Goal: Information Seeking & Learning: Learn about a topic

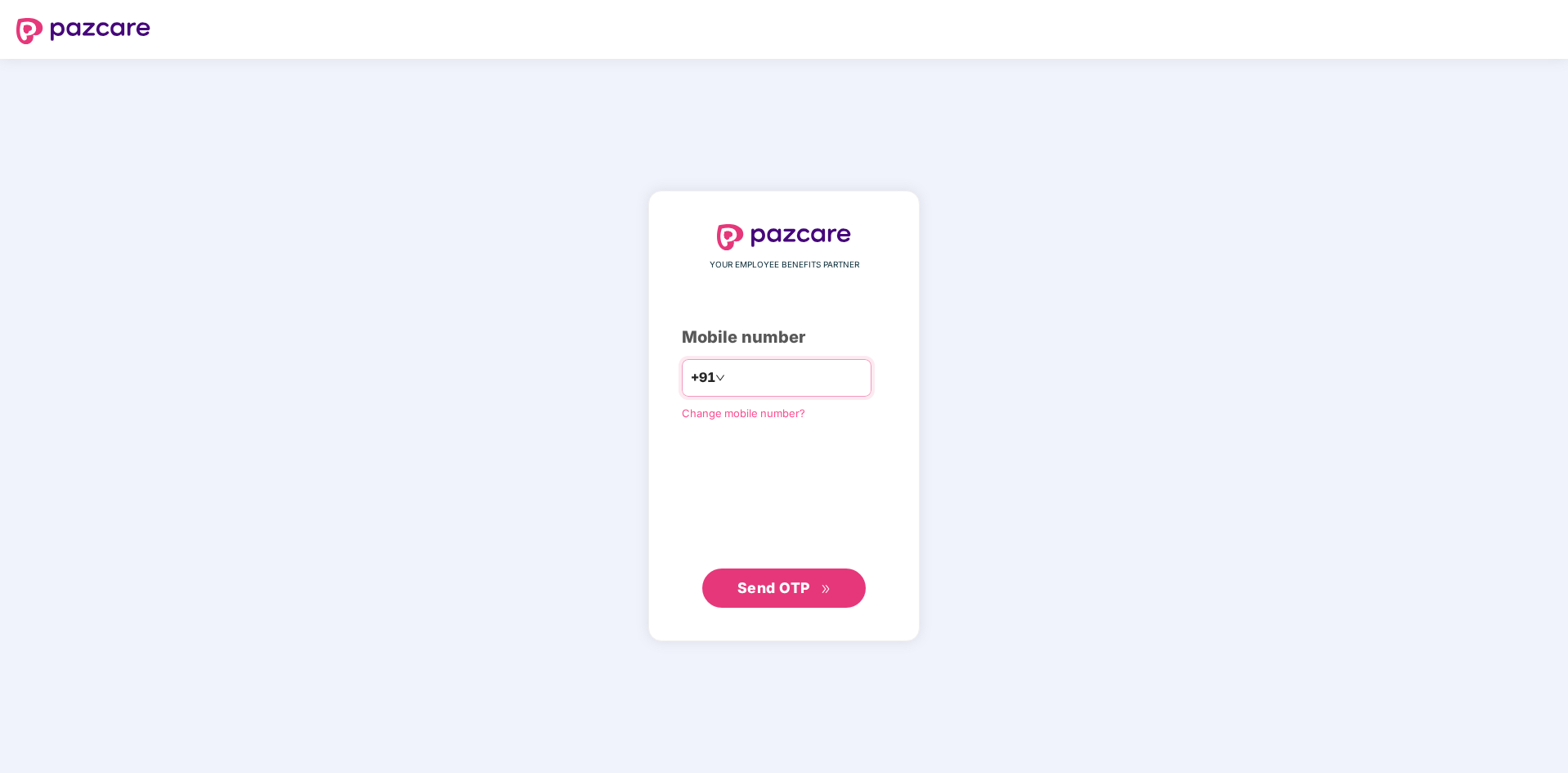
type input "**********"
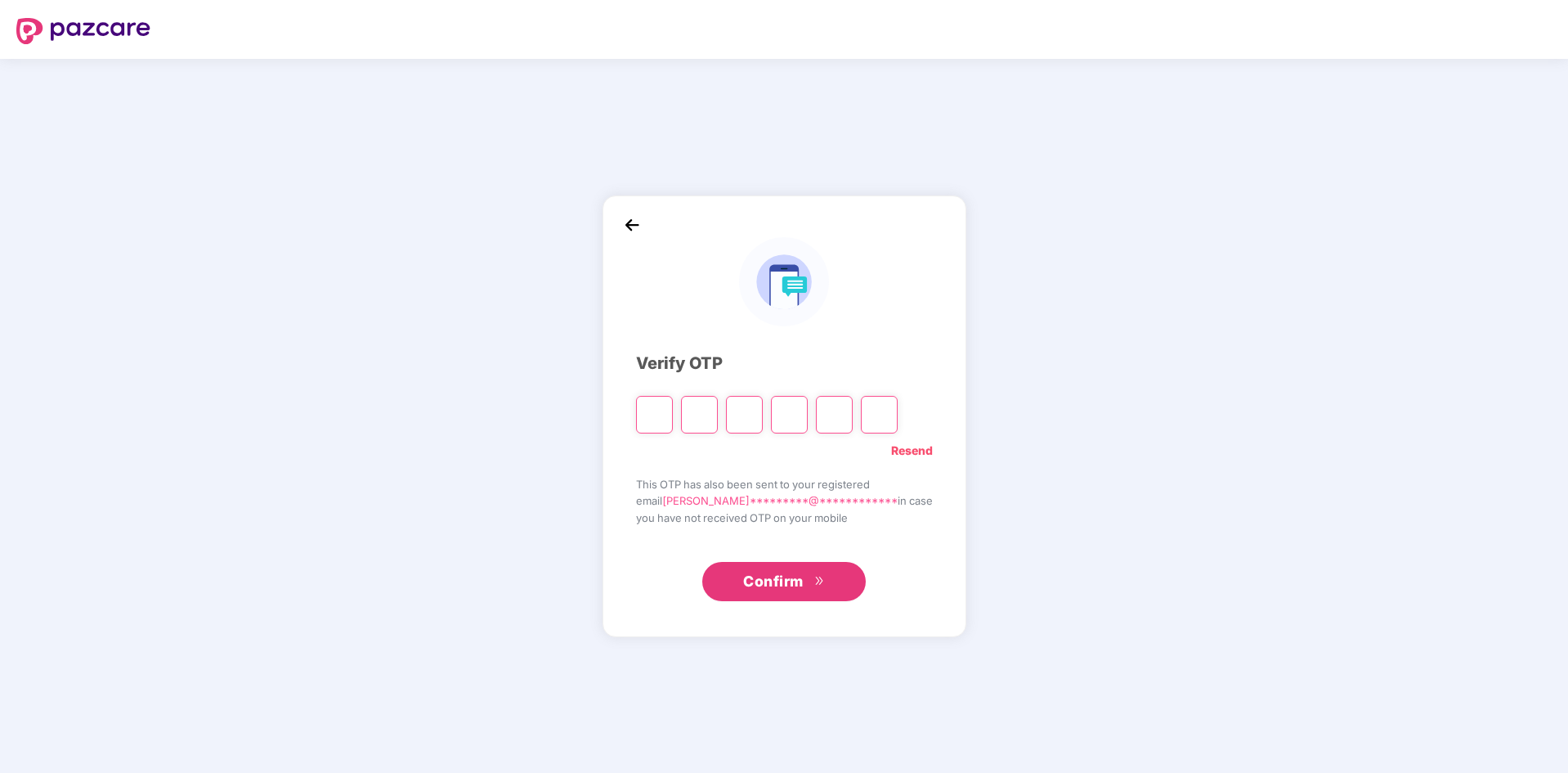
type input "*"
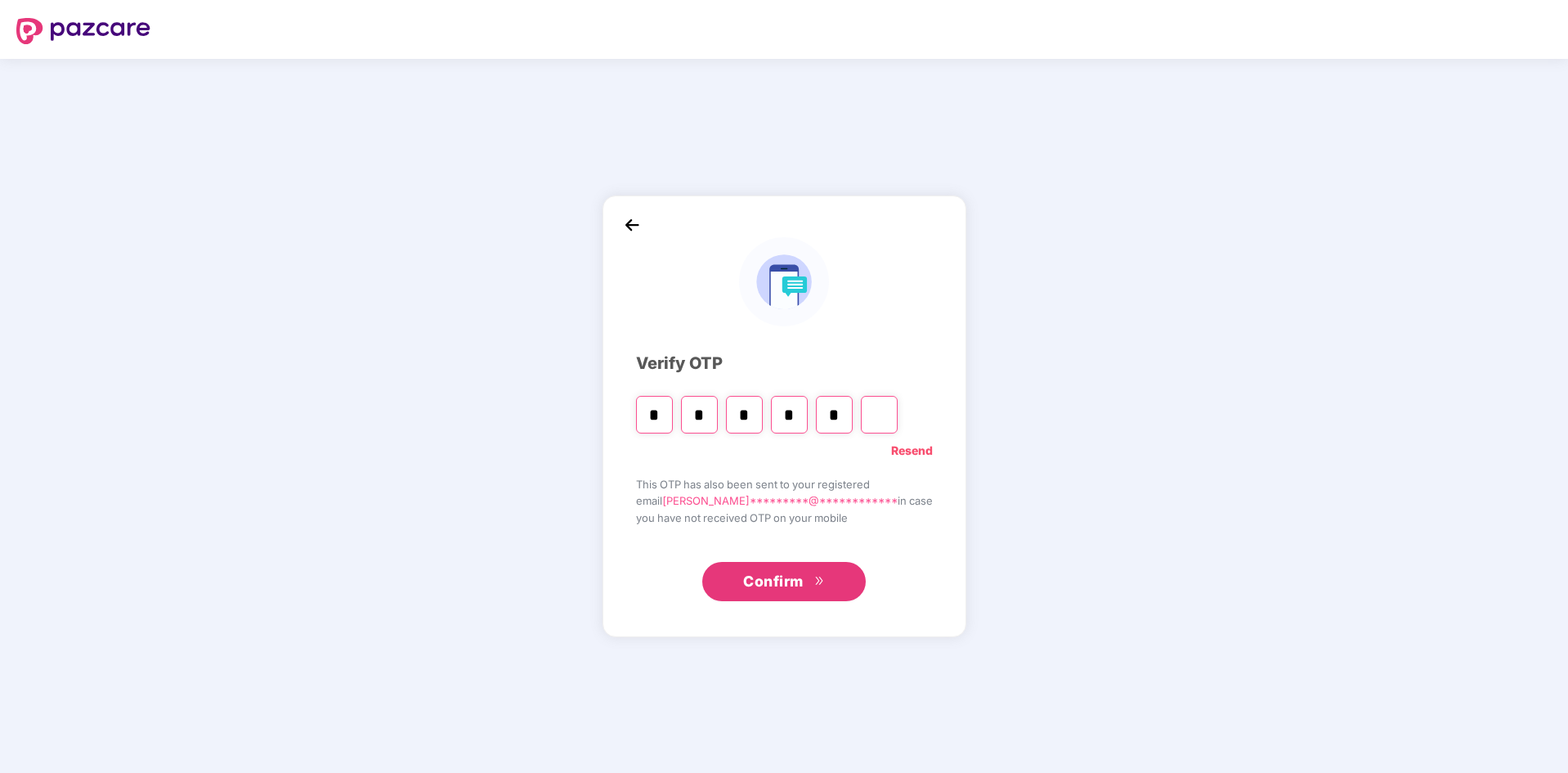
type input "*"
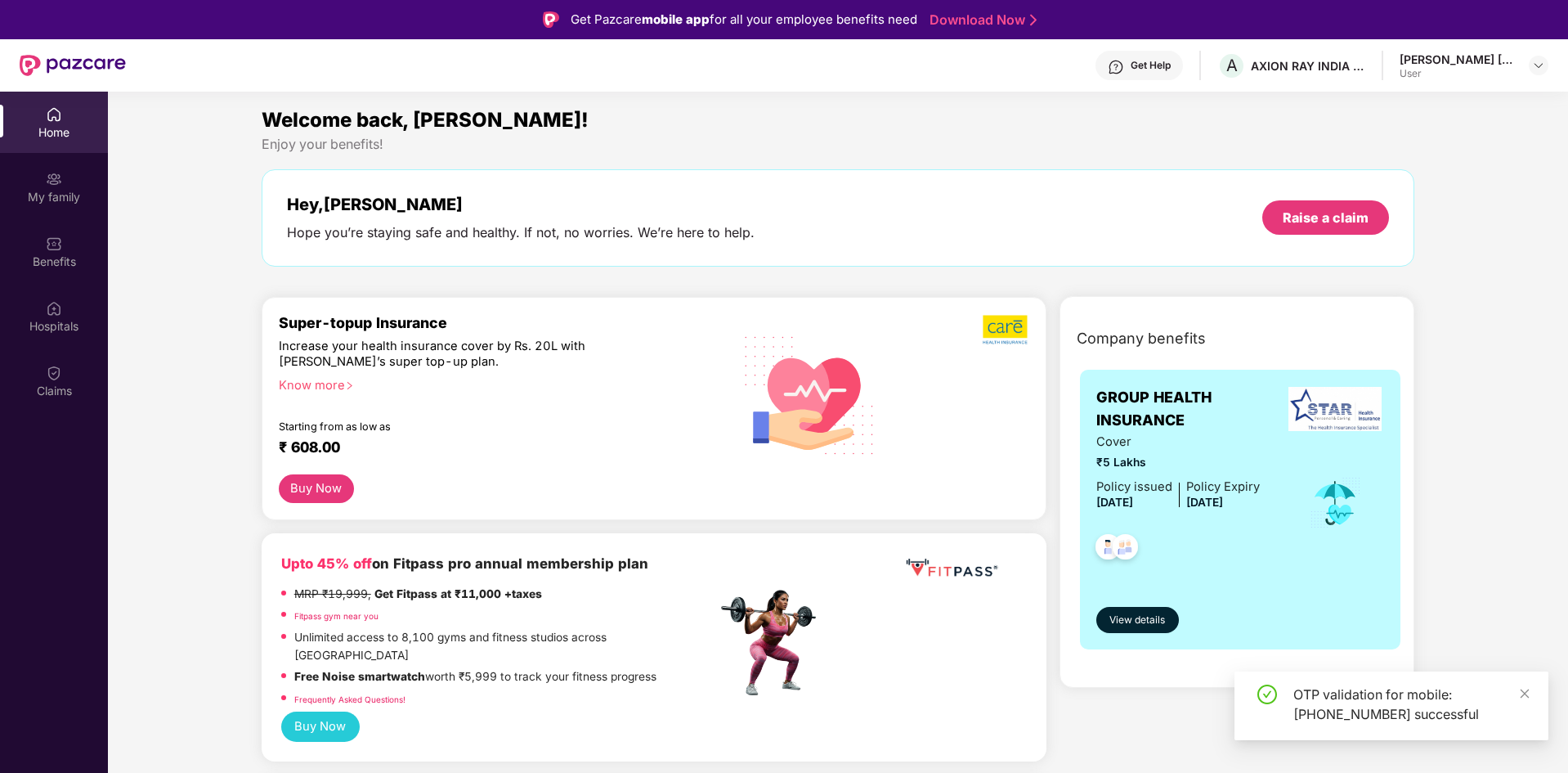
click at [608, 432] on div "Super-topup Insurance Increase your health insurance cover by Rs. 20L with [PER…" at bounding box center [497, 393] width 438 height 160
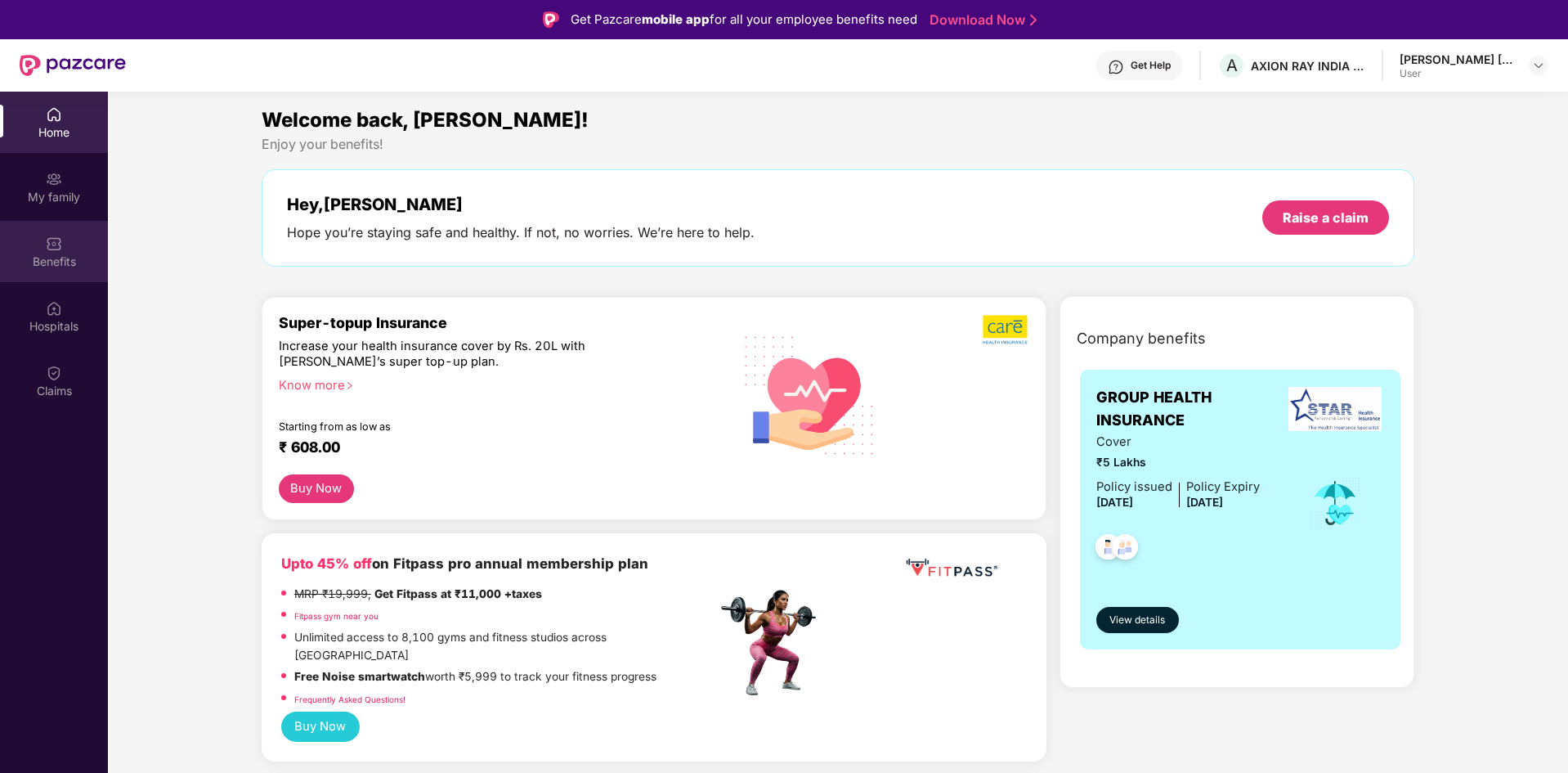
click at [53, 256] on div "Benefits" at bounding box center [53, 261] width 108 height 17
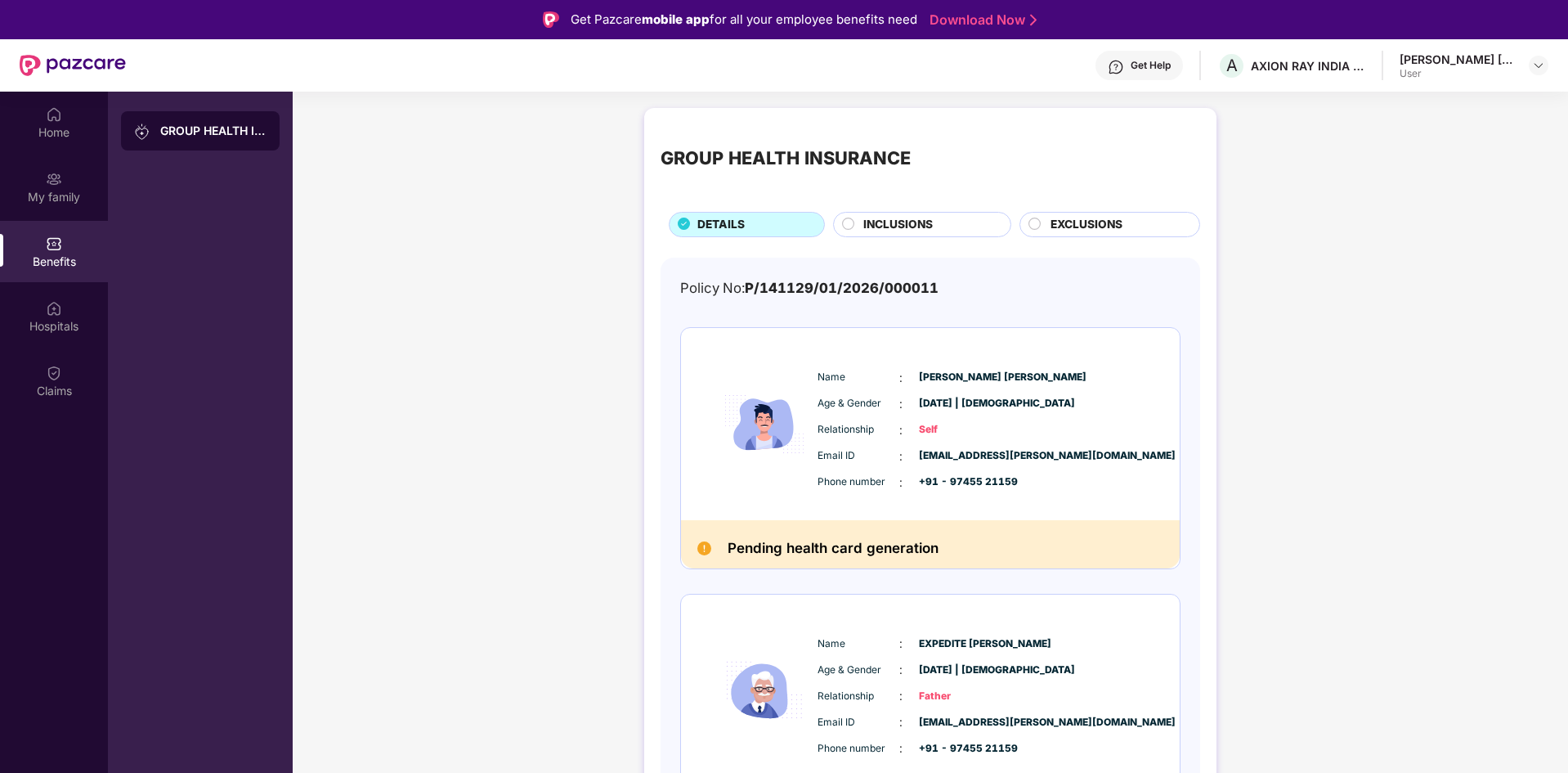
click at [852, 229] on icon at bounding box center [848, 223] width 13 height 13
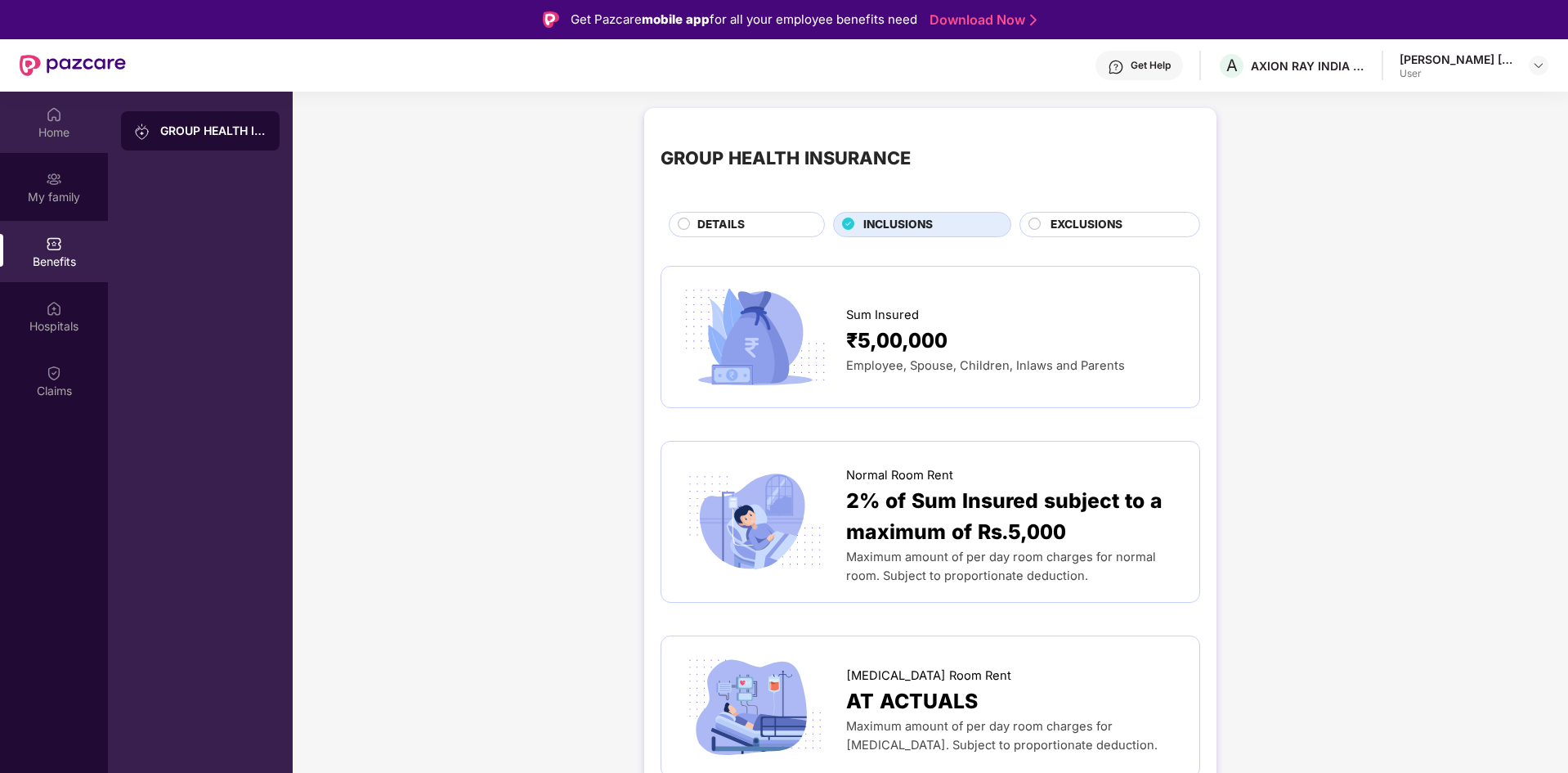
click at [43, 103] on div "Home" at bounding box center [53, 121] width 108 height 61
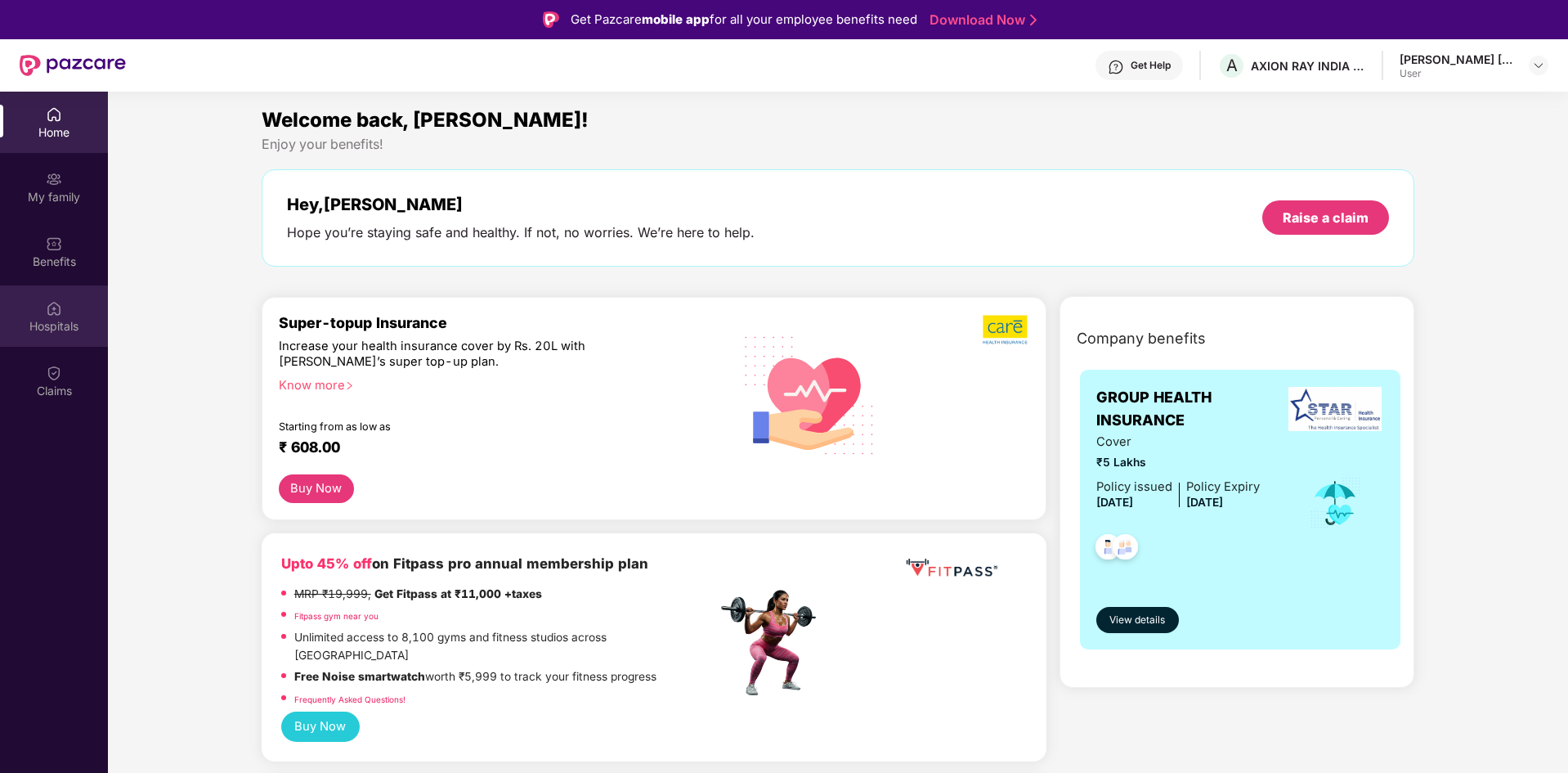
click at [50, 334] on div "Hospitals" at bounding box center [53, 326] width 108 height 17
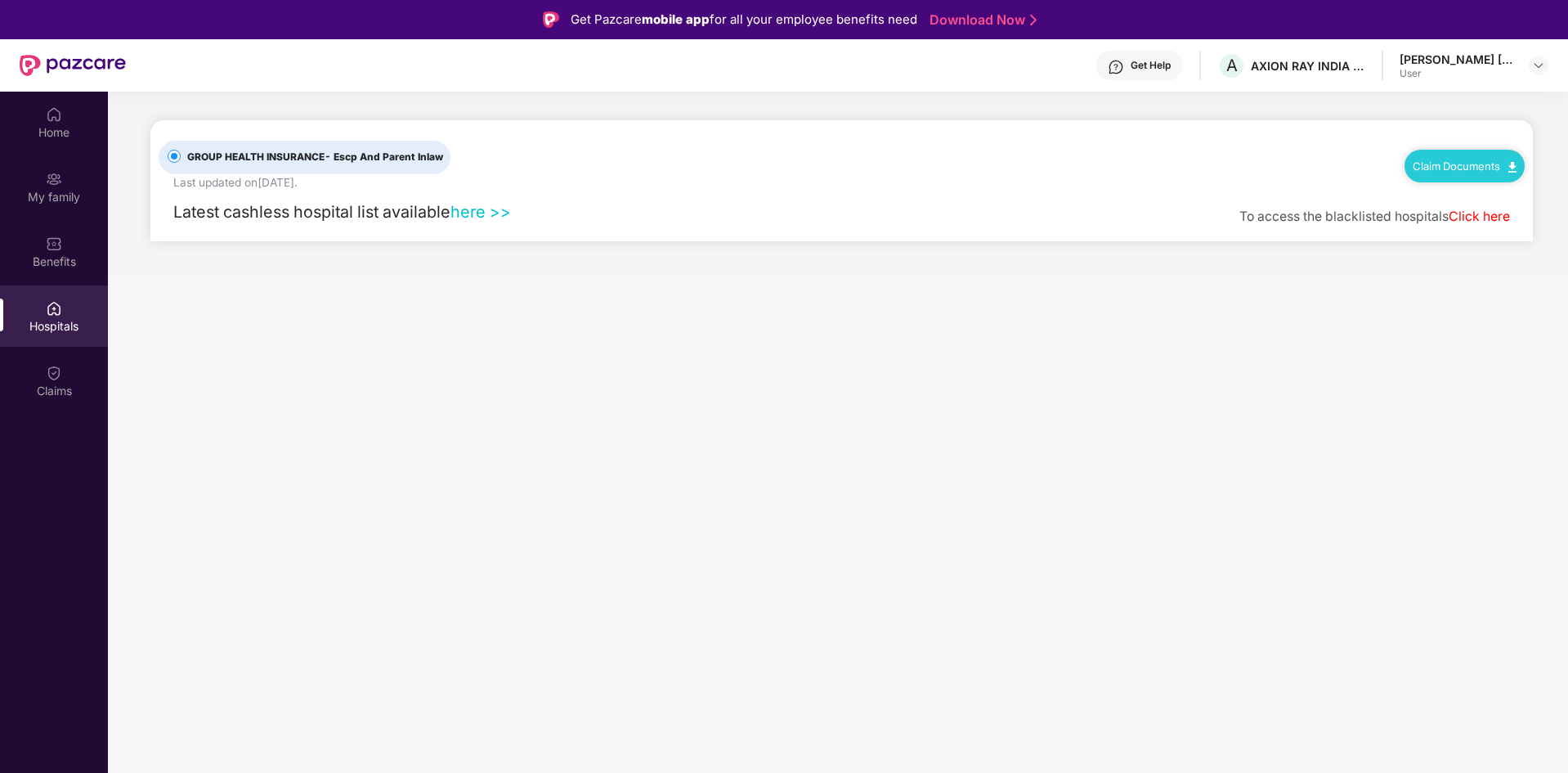
click at [466, 212] on link "here >>" at bounding box center [481, 212] width 60 height 19
click at [1136, 60] on div "Get Help" at bounding box center [1151, 65] width 40 height 13
click at [962, 57] on div "Get Help A AXION RAY INDIA PRIVATE LIMITED [PERSON_NAME] [PERSON_NAME] User" at bounding box center [837, 65] width 1422 height 52
click at [29, 112] on div "Home" at bounding box center [53, 121] width 108 height 61
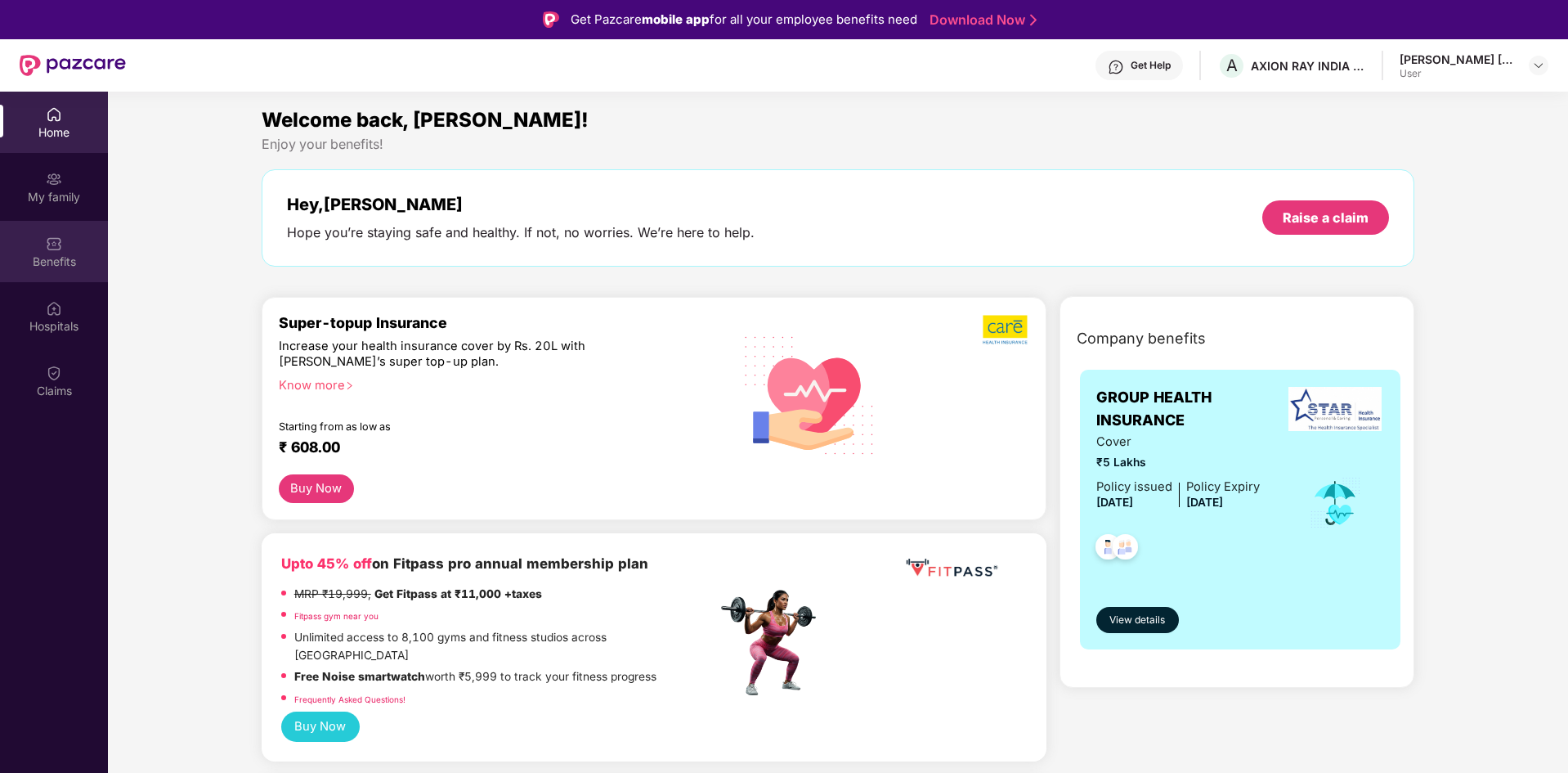
click at [54, 266] on div "Benefits" at bounding box center [53, 261] width 108 height 17
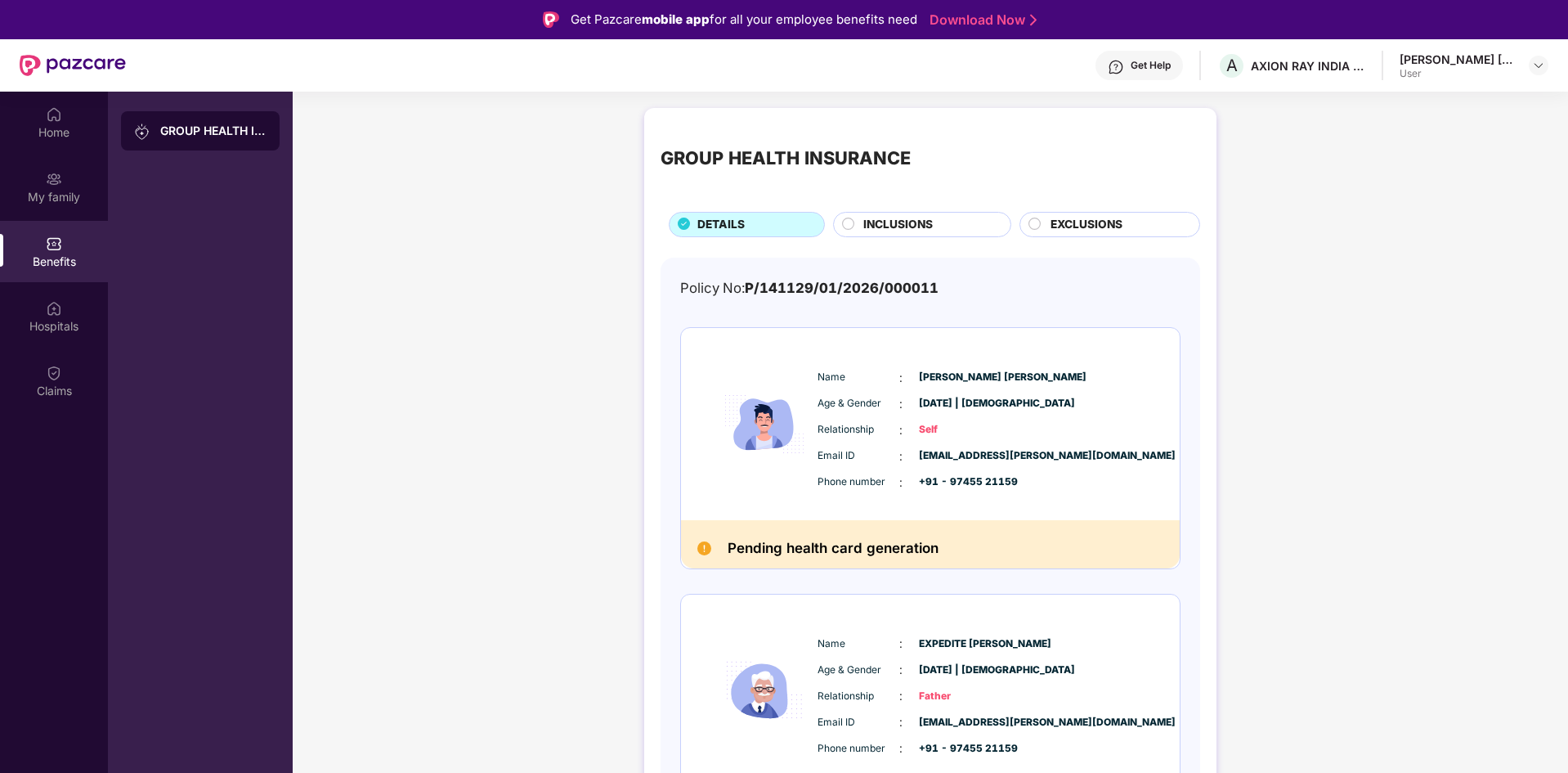
click at [1064, 225] on span "EXCLUSIONS" at bounding box center [1086, 224] width 72 height 18
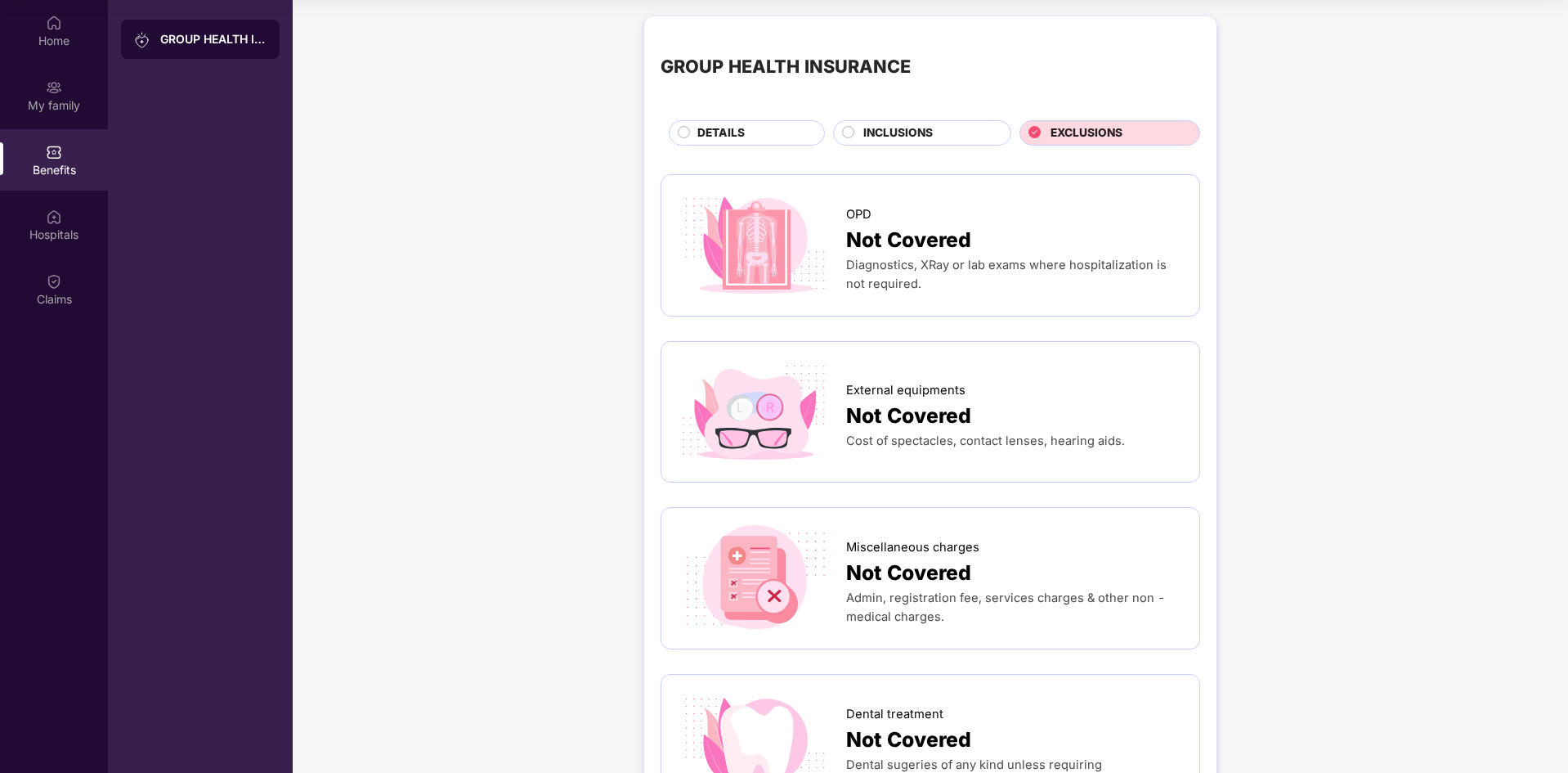
click at [867, 132] on span "INCLUSIONS" at bounding box center [898, 133] width 70 height 18
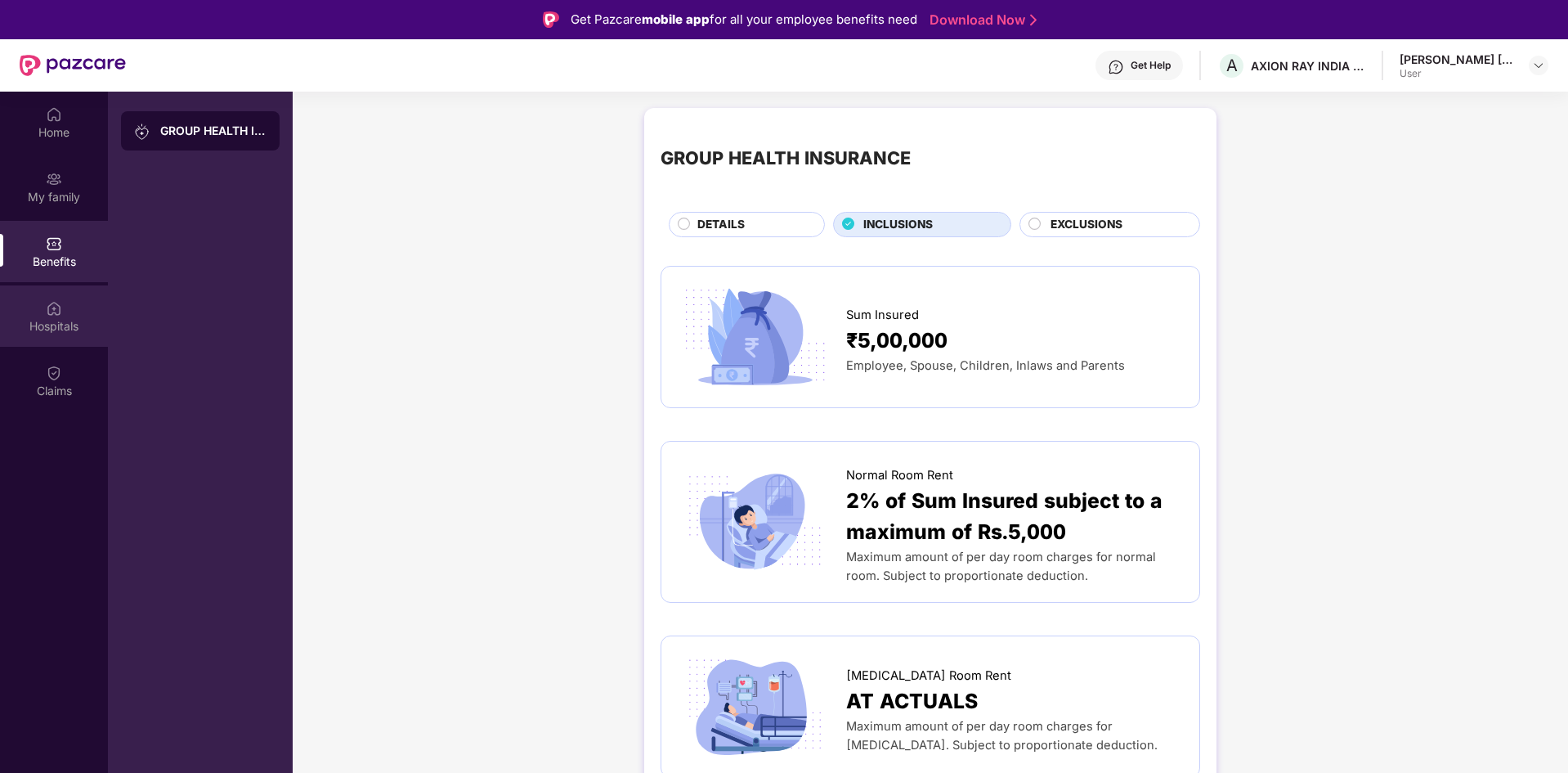
click at [59, 336] on div "Hospitals" at bounding box center [53, 316] width 108 height 61
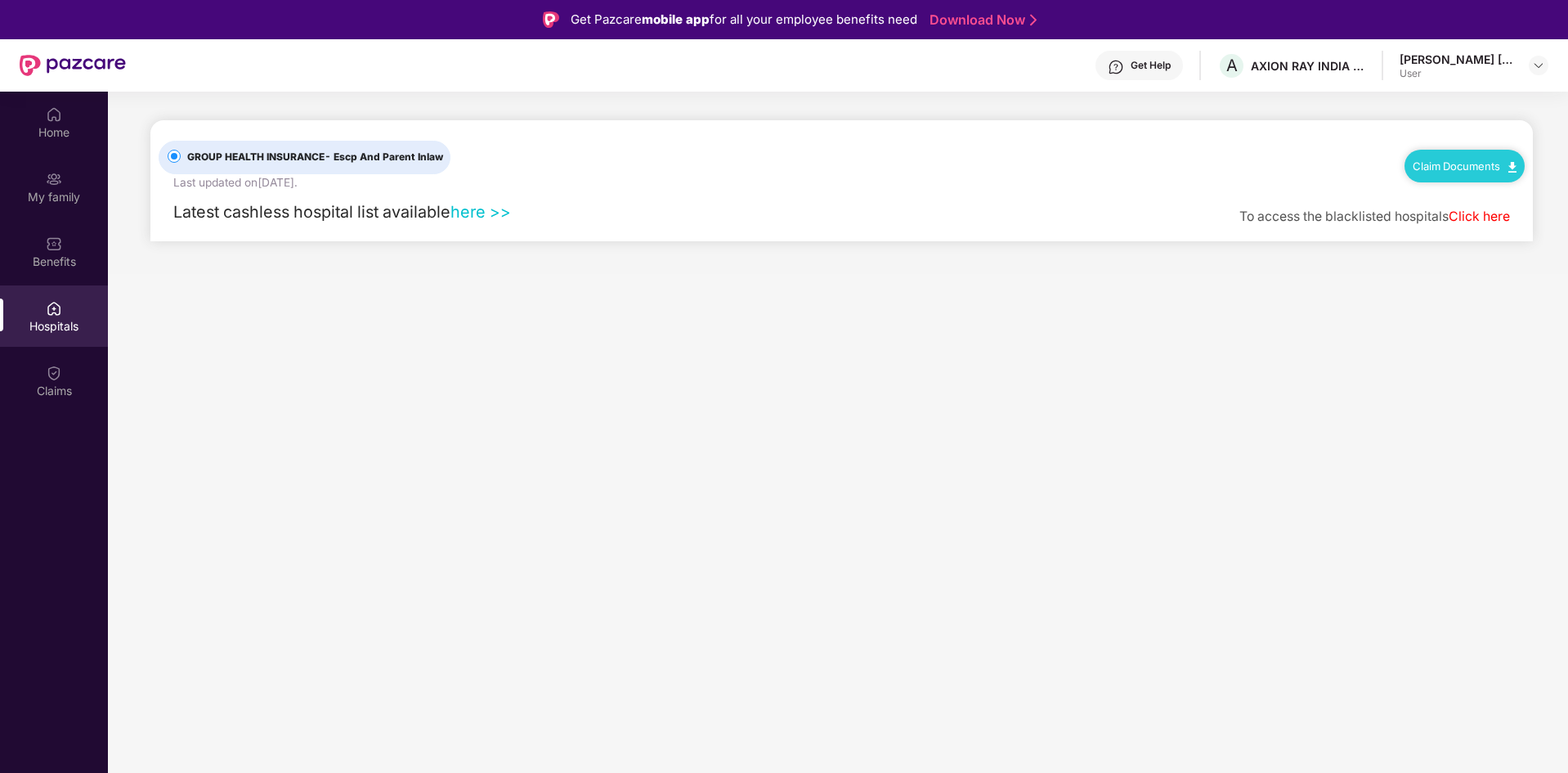
click at [484, 215] on link "here >>" at bounding box center [481, 212] width 60 height 19
